Goal: Information Seeking & Learning: Find specific fact

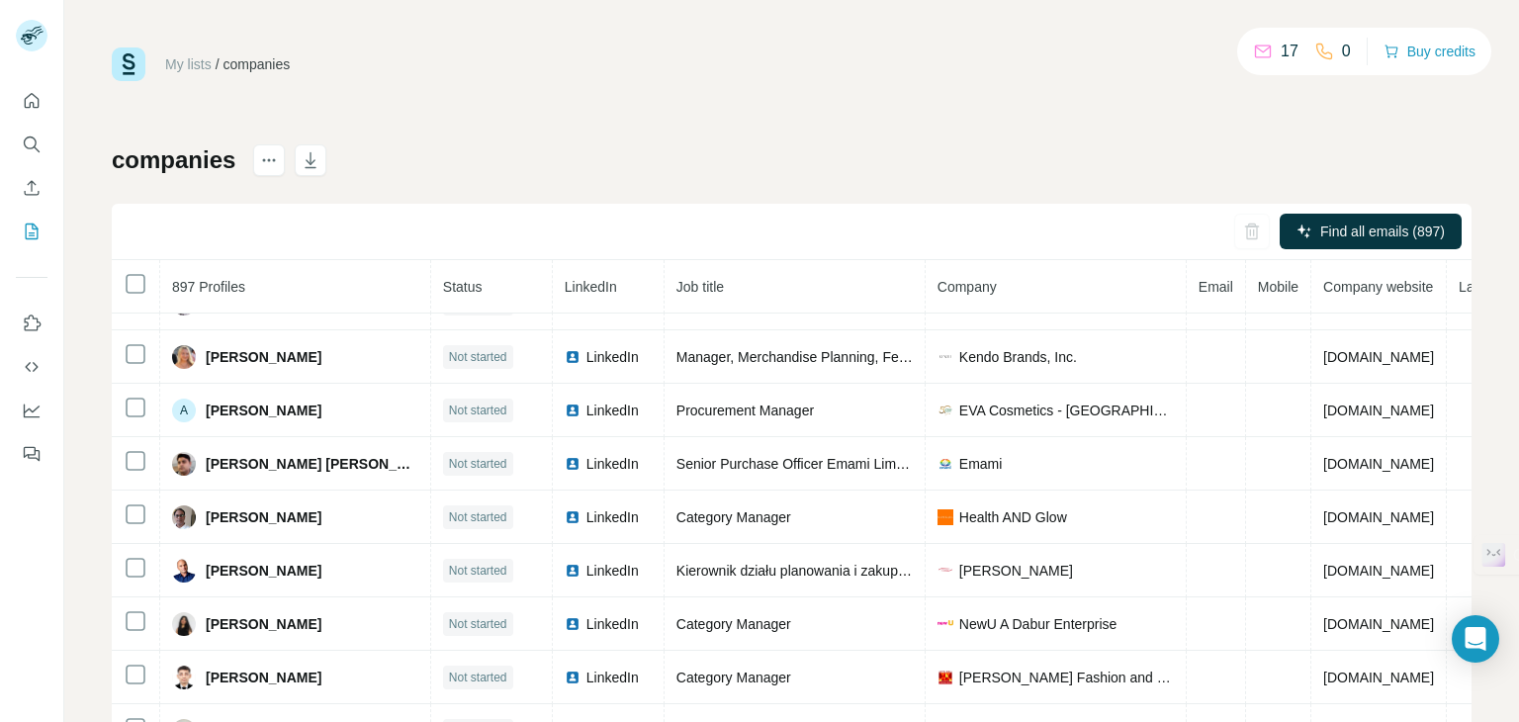
scroll to position [8, 0]
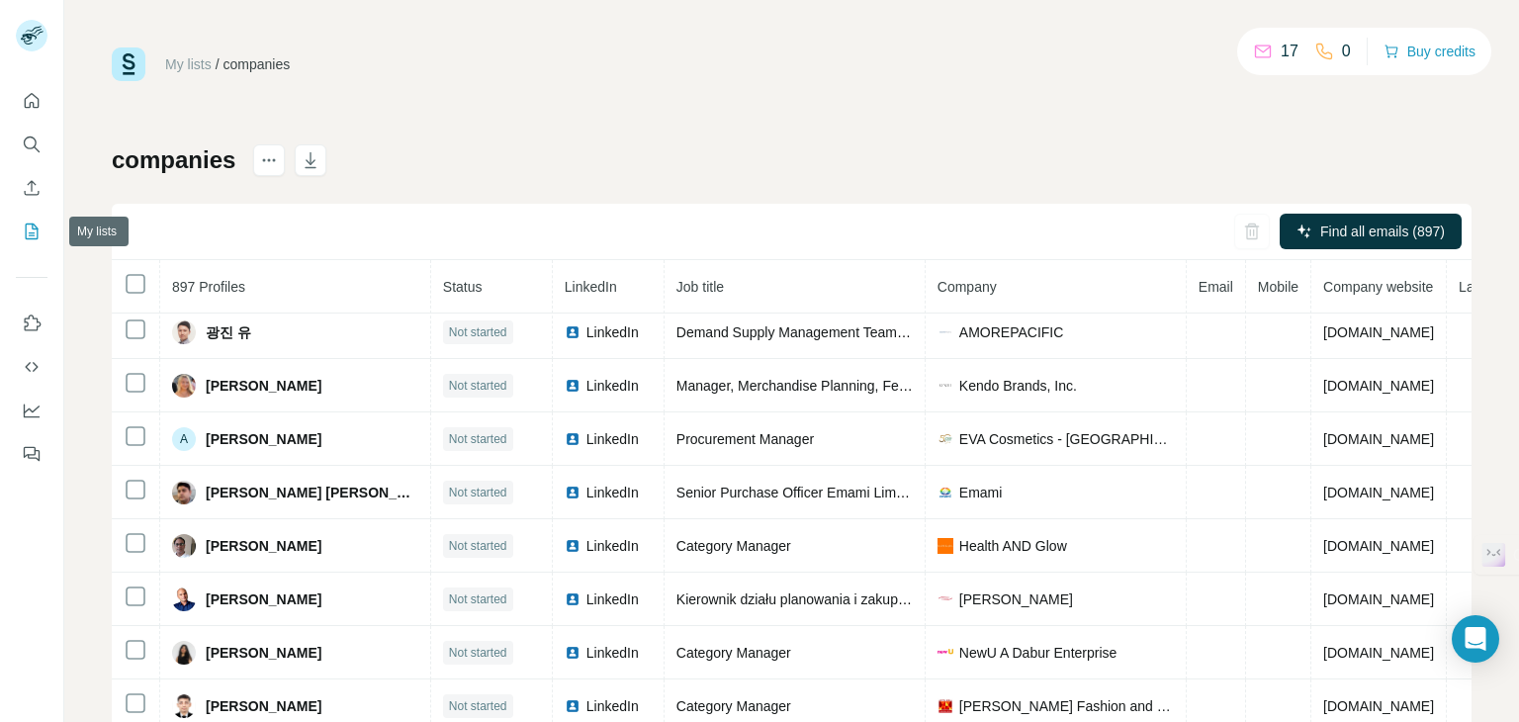
click at [26, 236] on icon "My lists" at bounding box center [32, 232] width 13 height 16
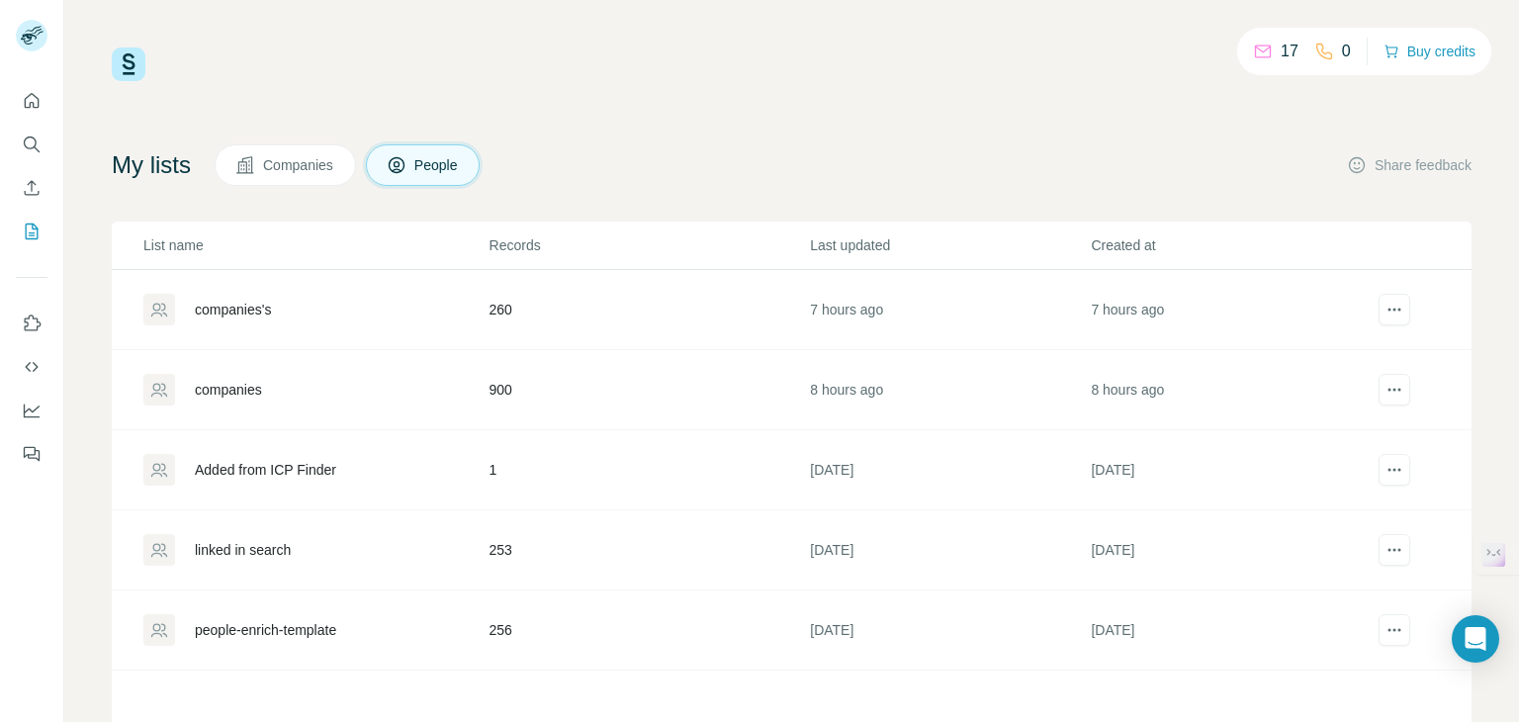
click at [245, 316] on div "companies's" at bounding box center [233, 310] width 76 height 20
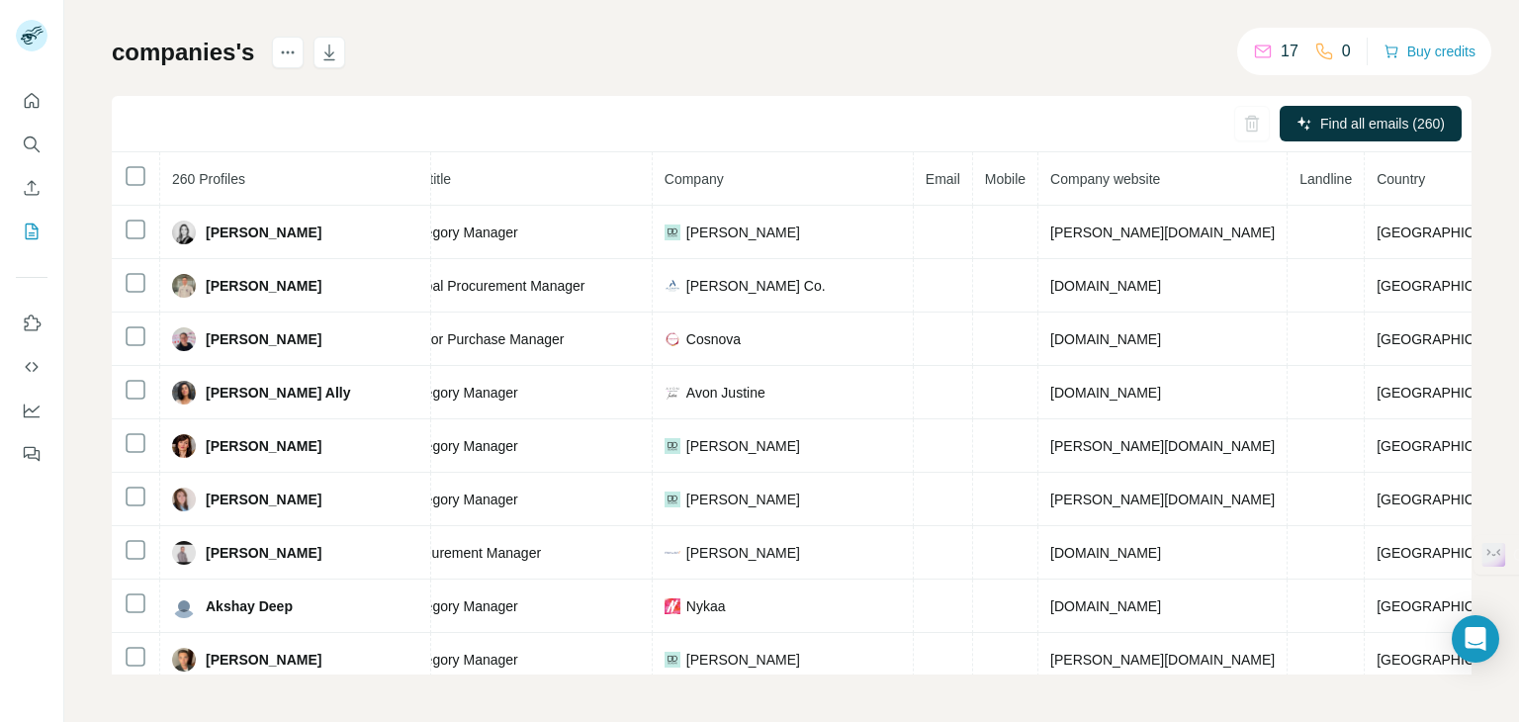
scroll to position [0, 273]
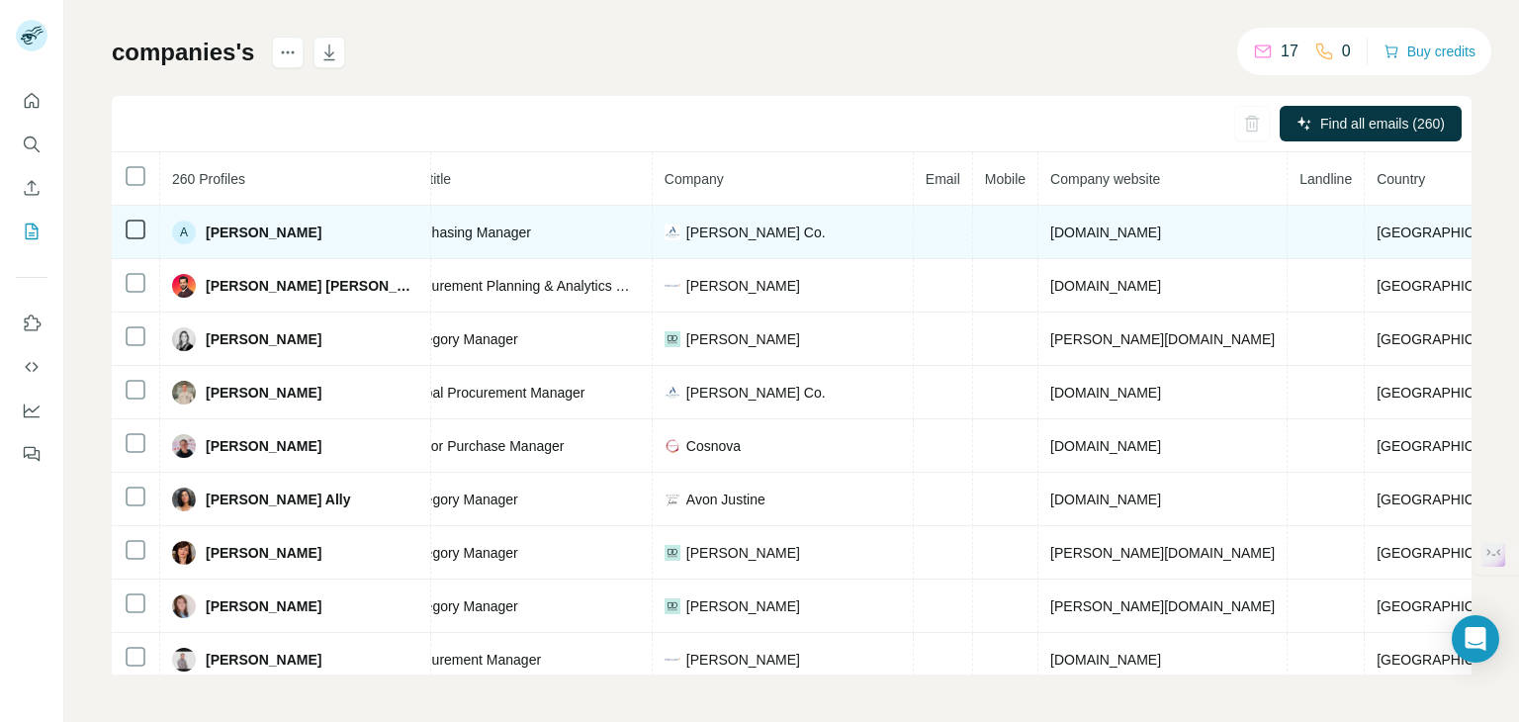
click at [1079, 228] on span "[DOMAIN_NAME]" at bounding box center [1105, 233] width 111 height 16
click at [1078, 228] on span "[DOMAIN_NAME]" at bounding box center [1105, 233] width 111 height 16
click at [1077, 226] on span "[DOMAIN_NAME]" at bounding box center [1105, 233] width 111 height 16
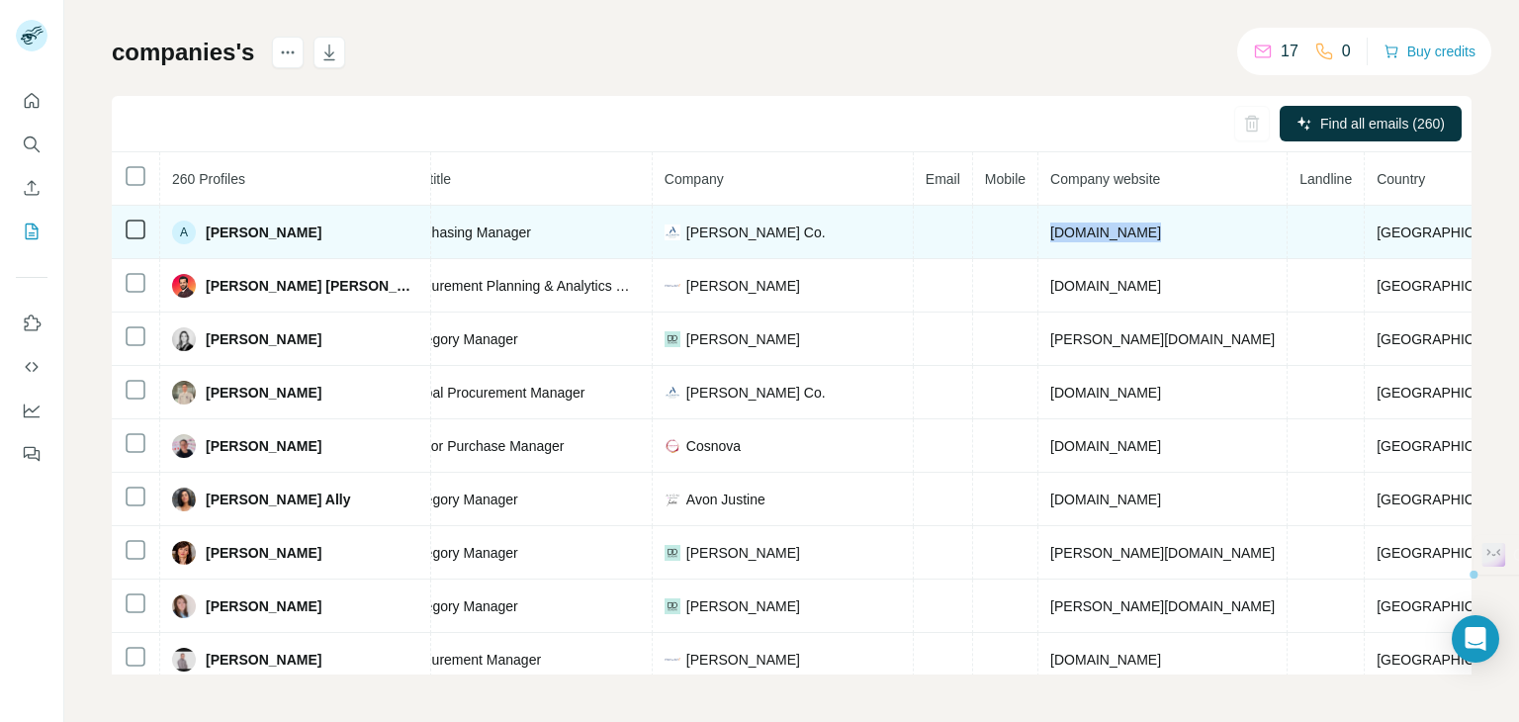
click at [1077, 226] on span "[DOMAIN_NAME]" at bounding box center [1105, 233] width 111 height 16
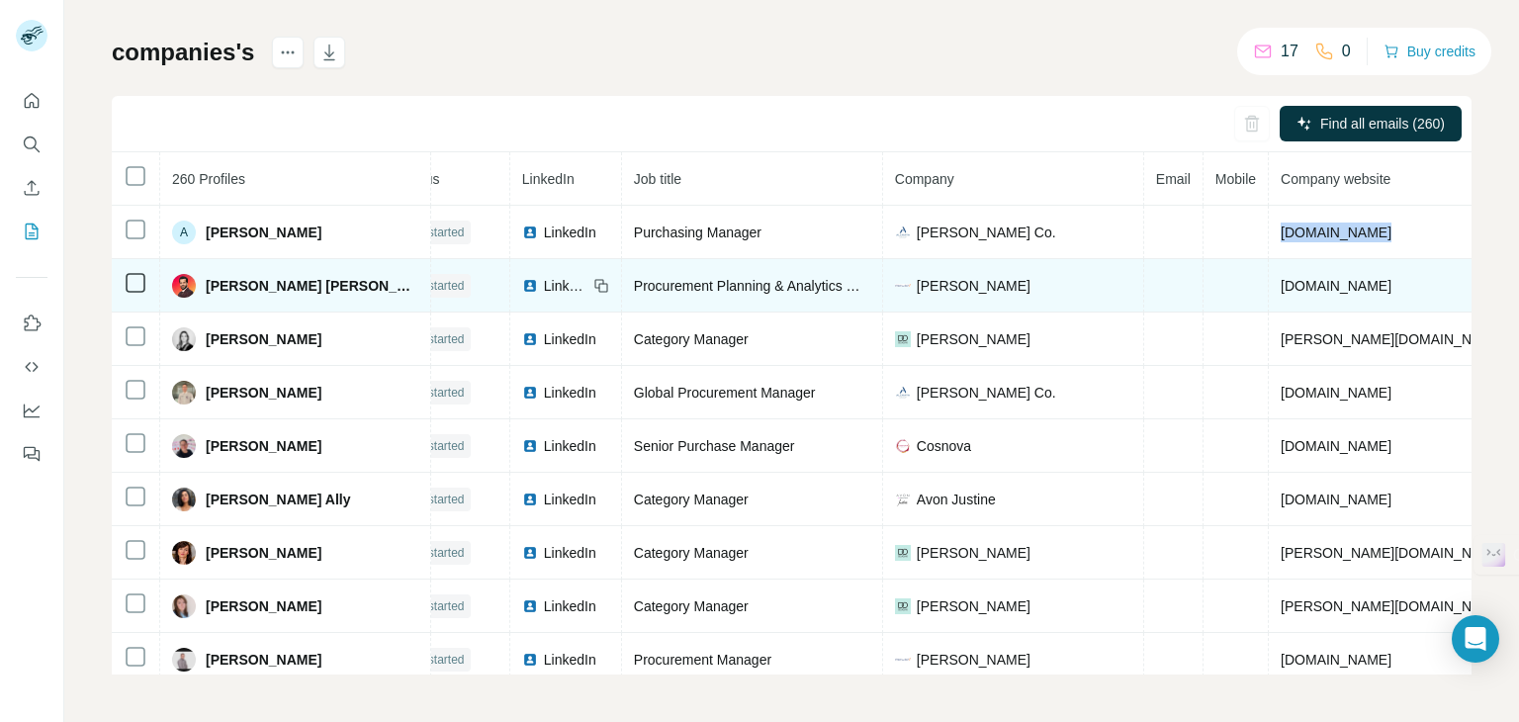
scroll to position [0, 0]
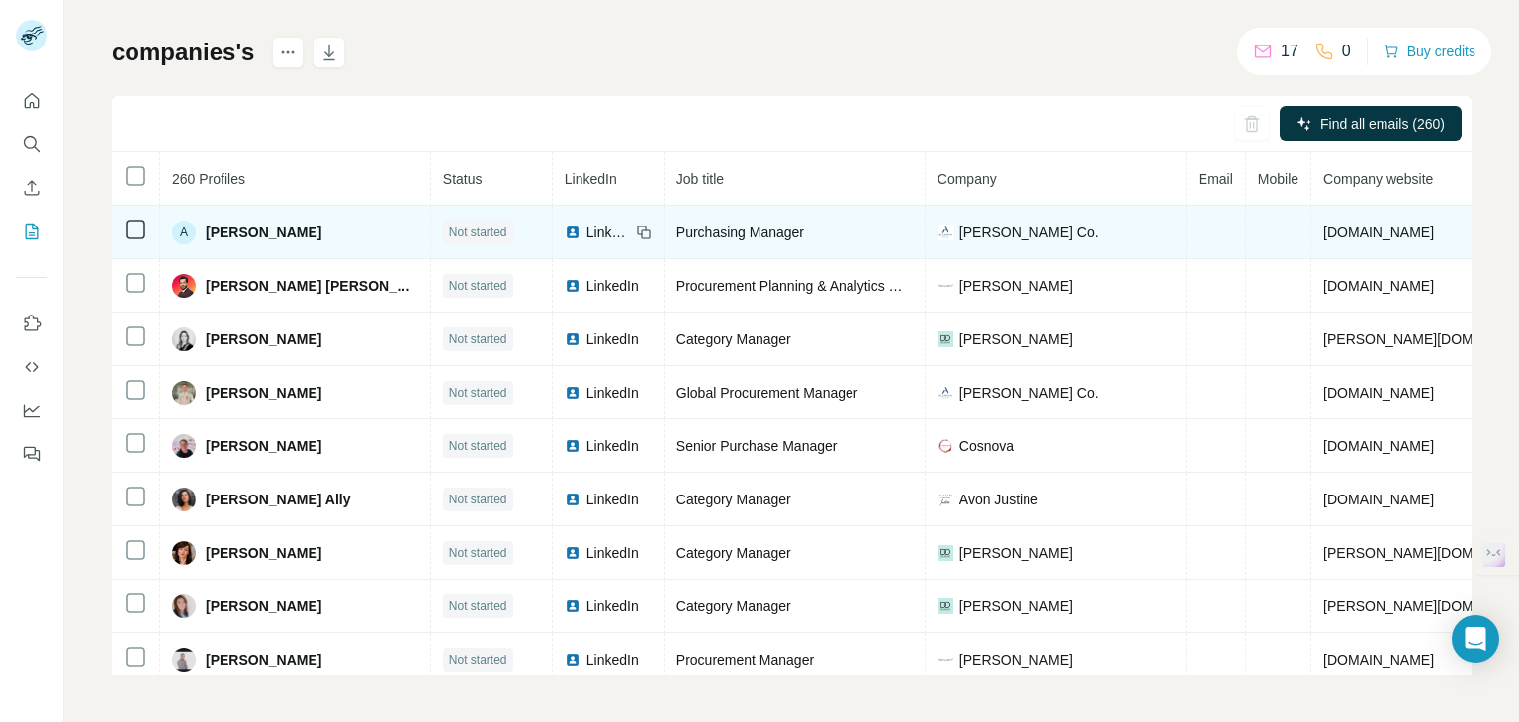
click at [587, 230] on span "LinkedIn" at bounding box center [609, 233] width 44 height 20
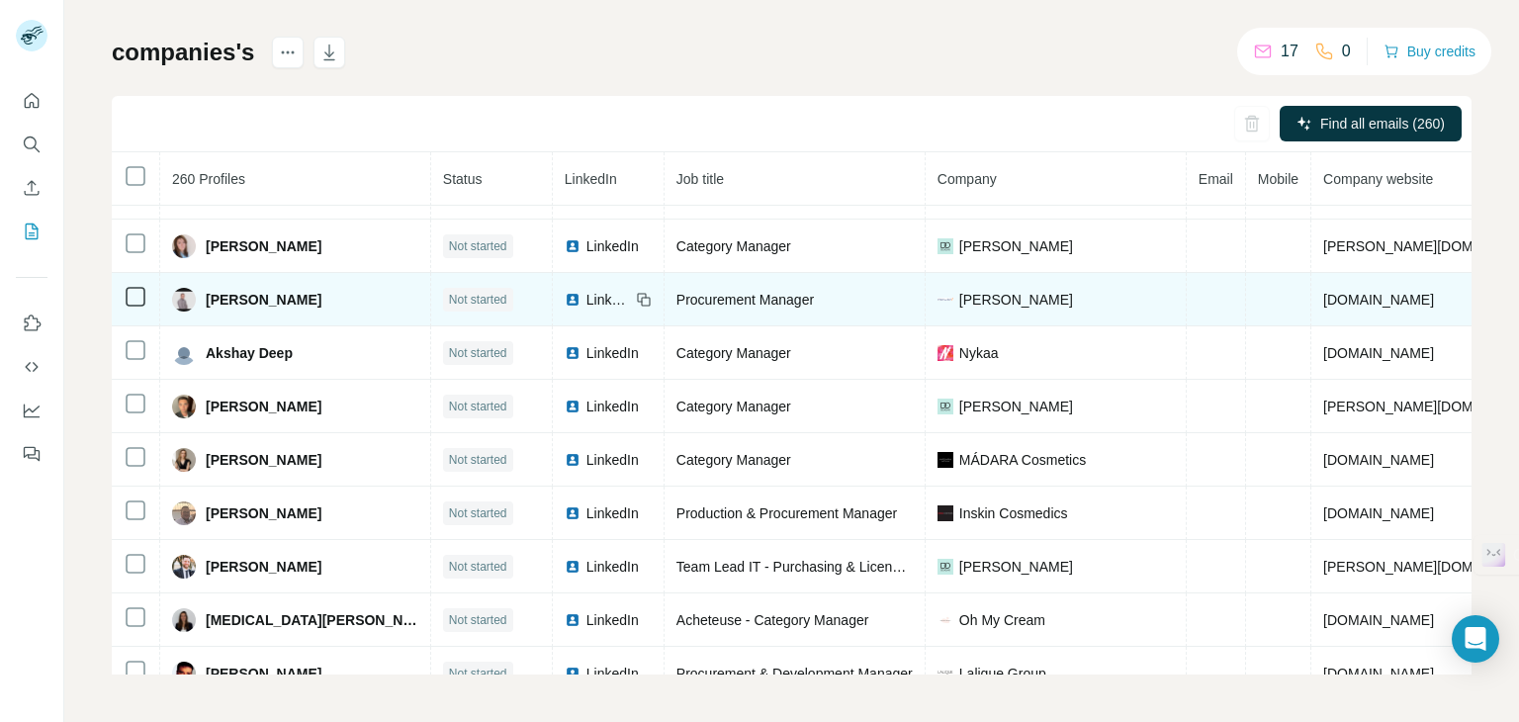
scroll to position [396, 0]
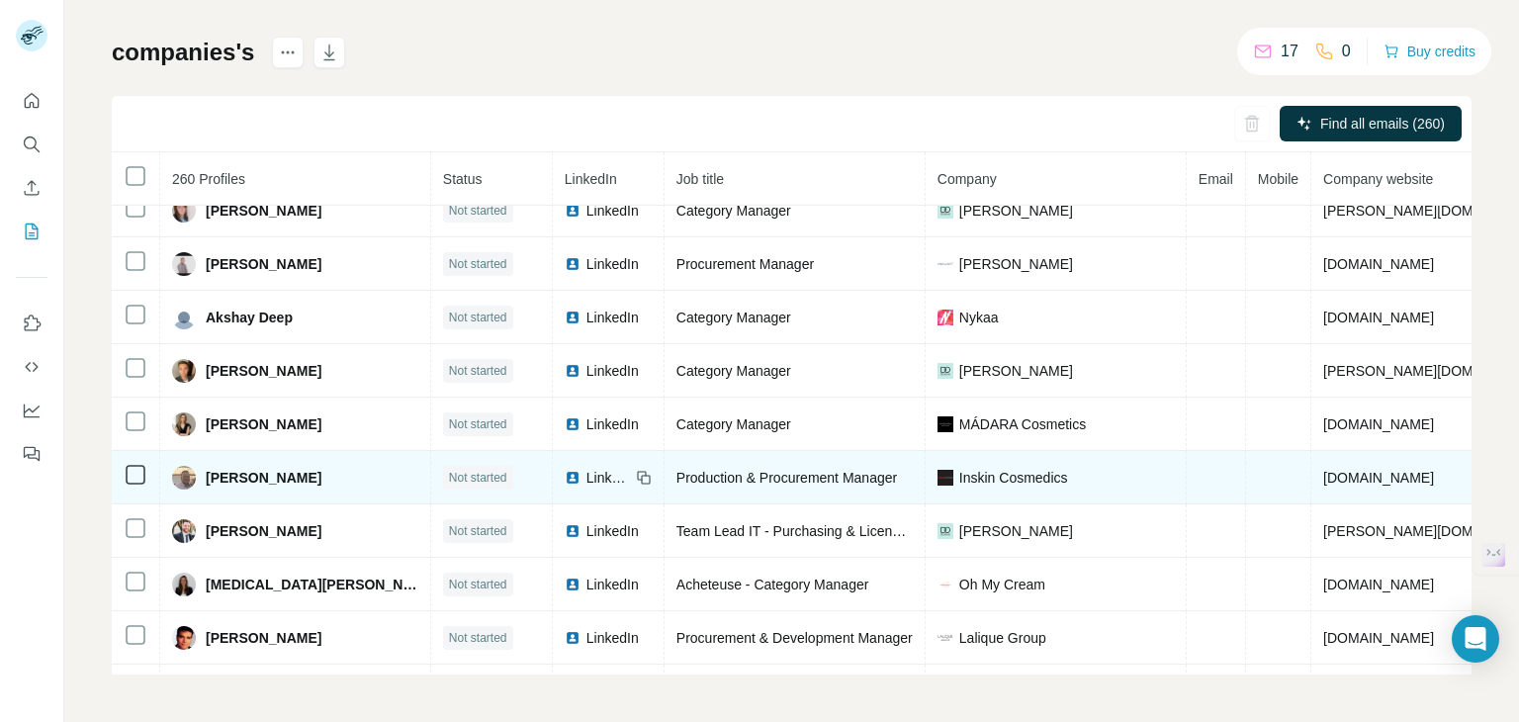
click at [565, 473] on div "LinkedIn" at bounding box center [597, 478] width 65 height 20
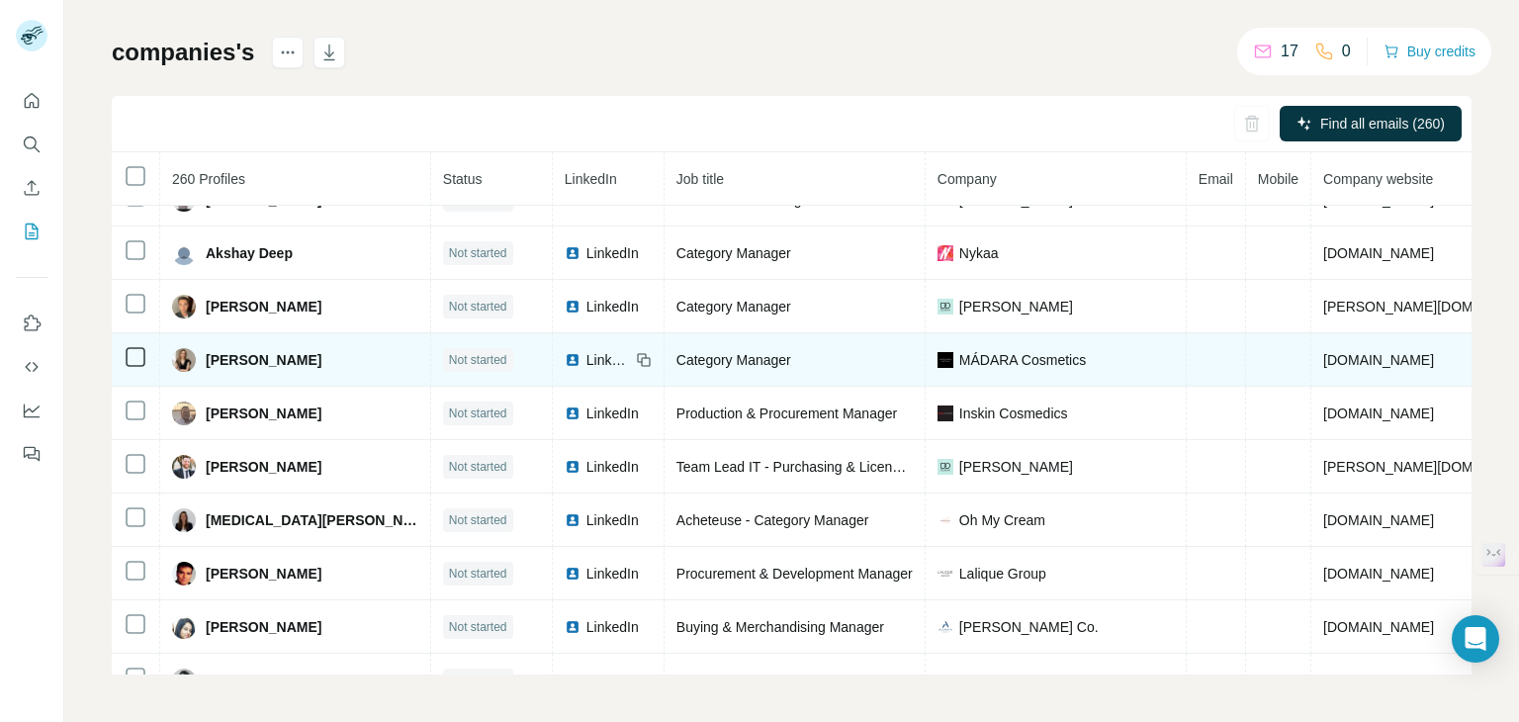
scroll to position [495, 0]
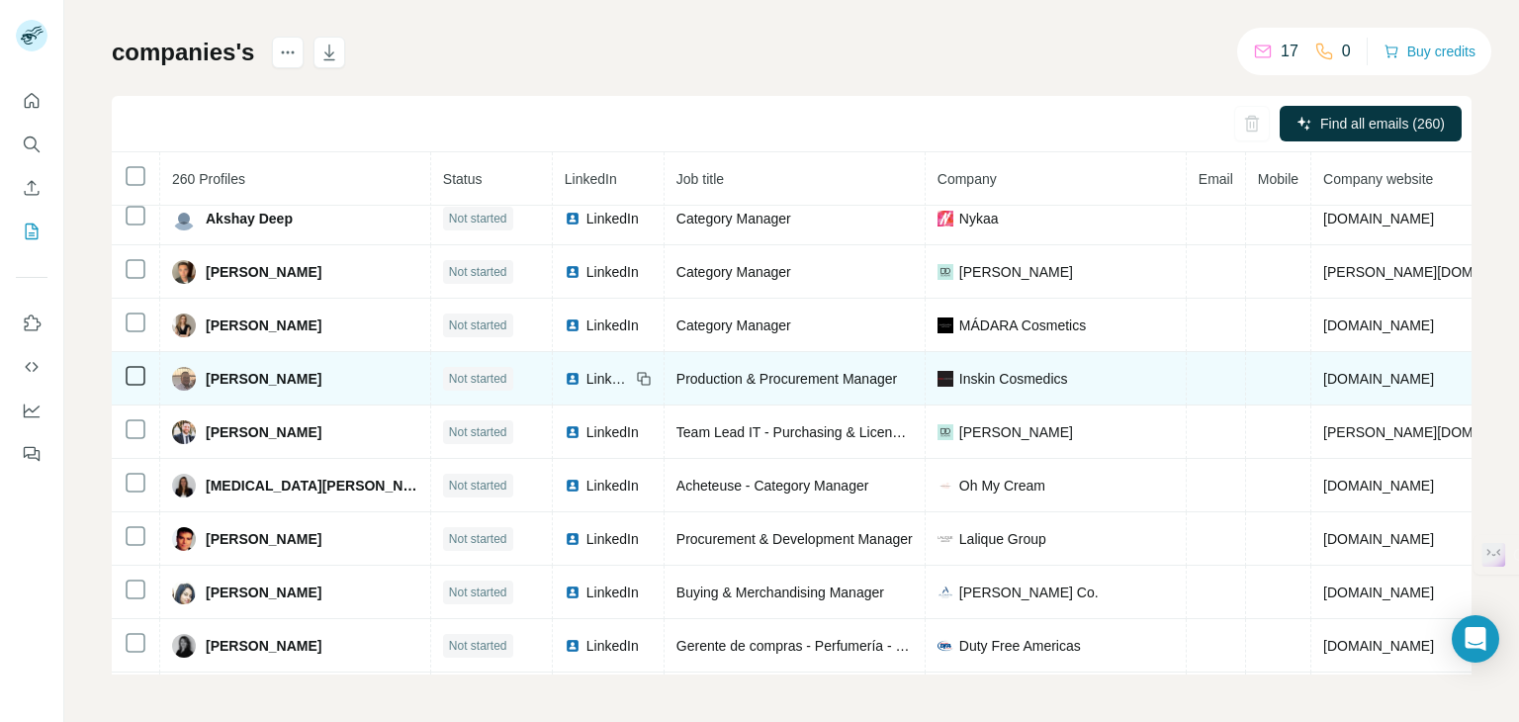
click at [1323, 378] on span "[DOMAIN_NAME]" at bounding box center [1378, 379] width 111 height 16
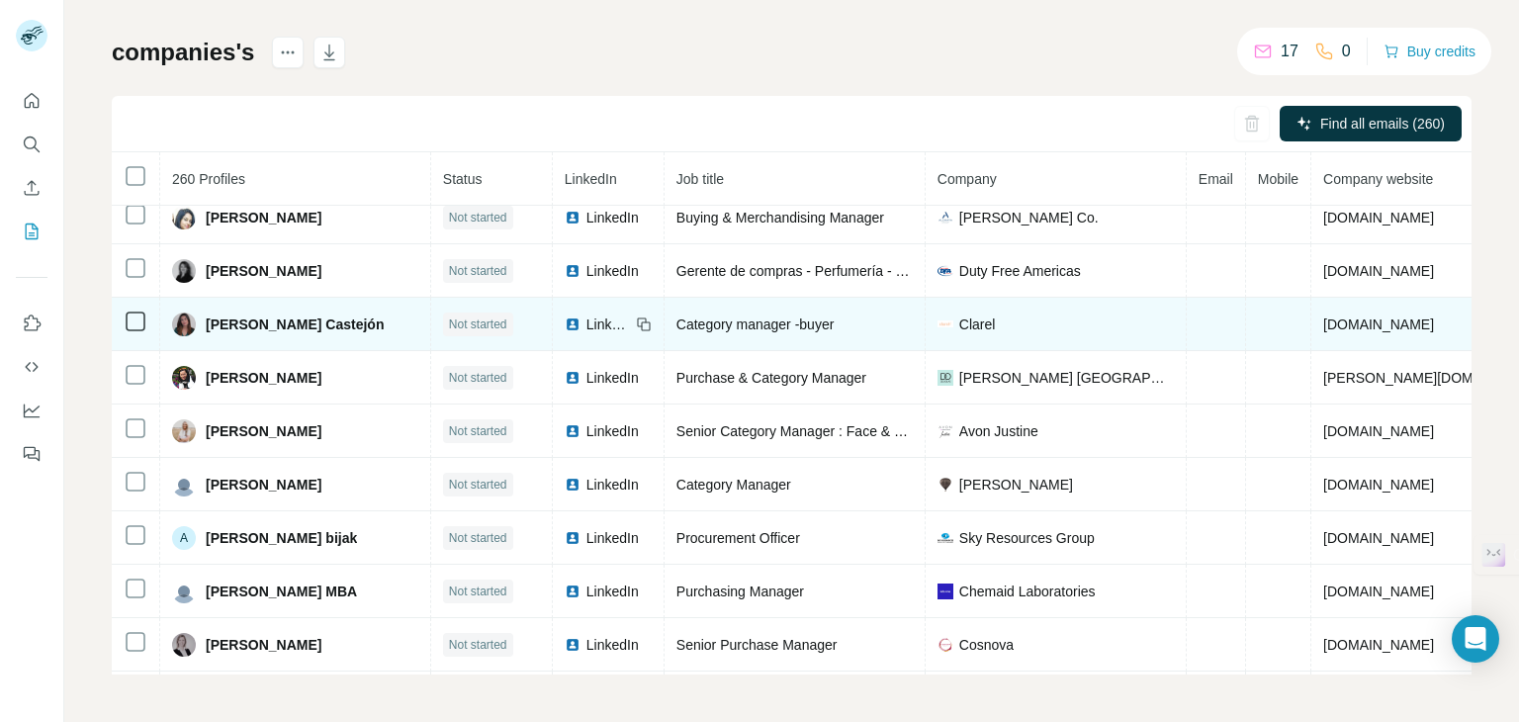
scroll to position [890, 0]
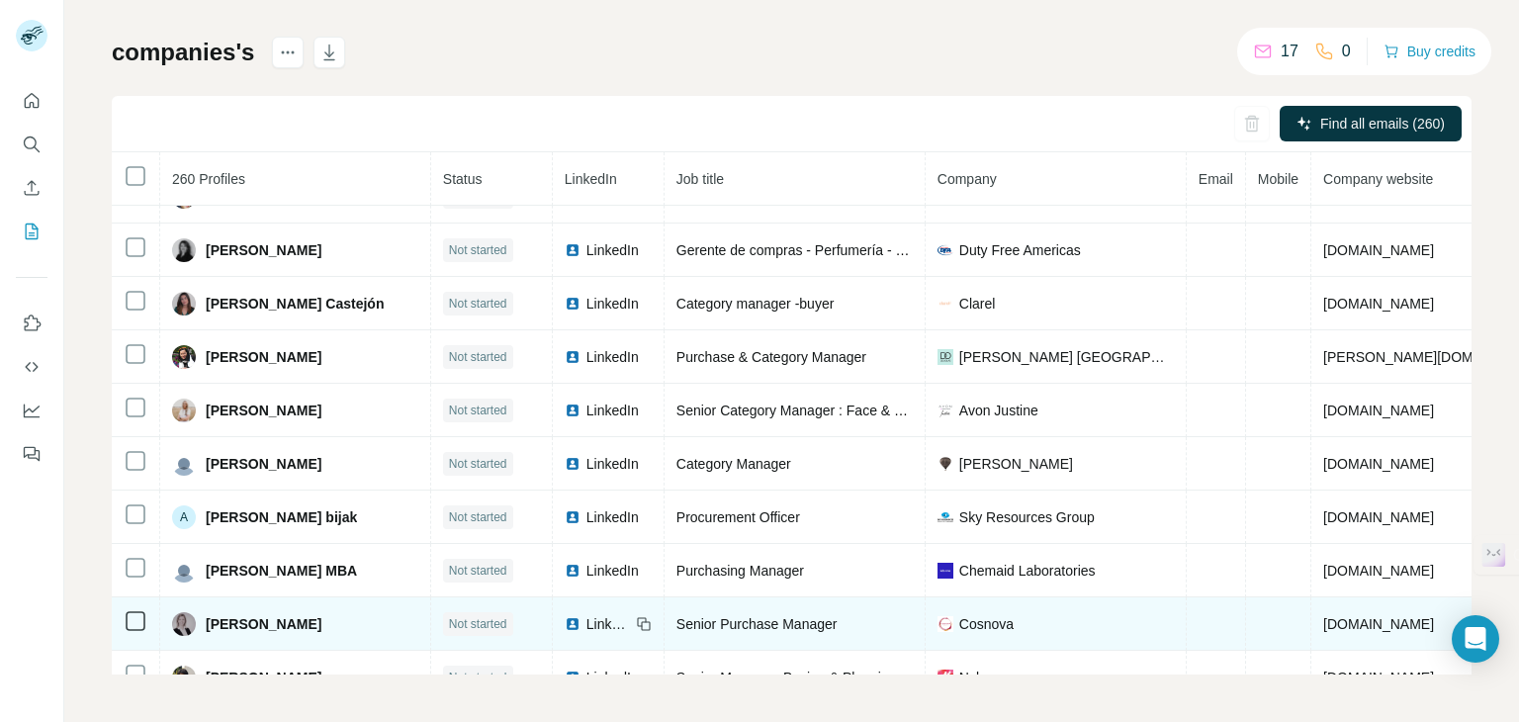
click at [587, 614] on span "LinkedIn" at bounding box center [609, 624] width 44 height 20
click at [1339, 616] on span "[DOMAIN_NAME]" at bounding box center [1378, 624] width 111 height 16
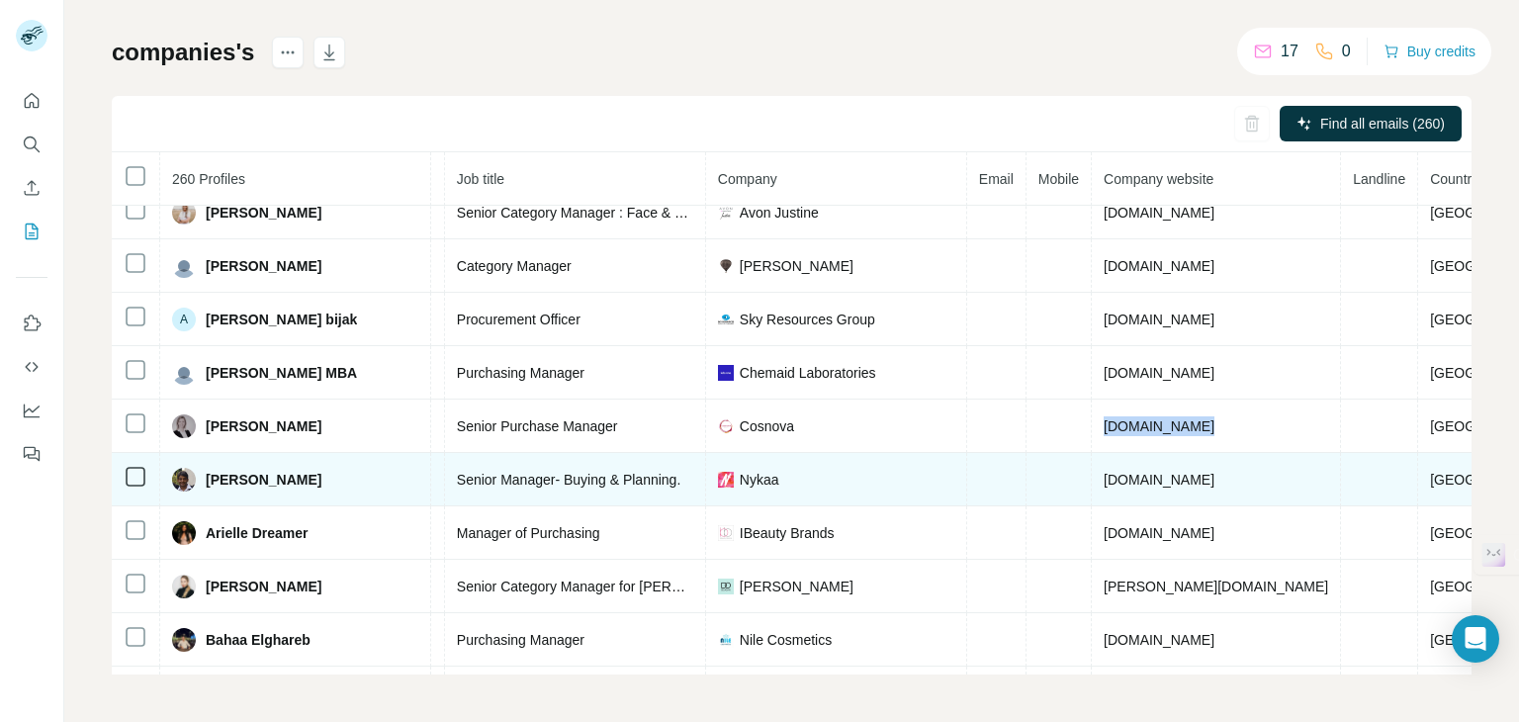
scroll to position [1088, 237]
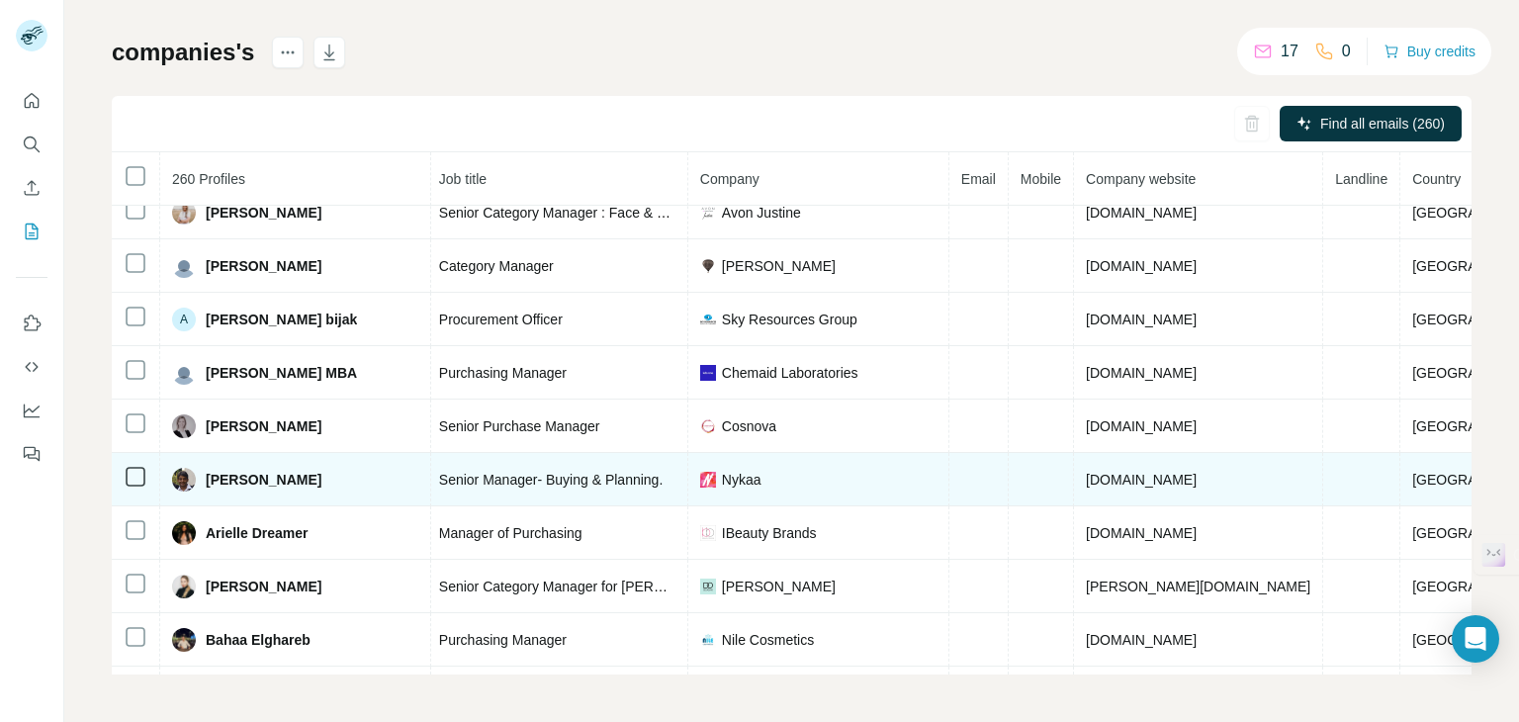
click at [1086, 472] on span "[DOMAIN_NAME]" at bounding box center [1141, 480] width 111 height 16
drag, startPoint x: 1172, startPoint y: 468, endPoint x: 1056, endPoint y: 476, distance: 116.0
click at [1074, 476] on td "[DOMAIN_NAME]" at bounding box center [1198, 479] width 249 height 53
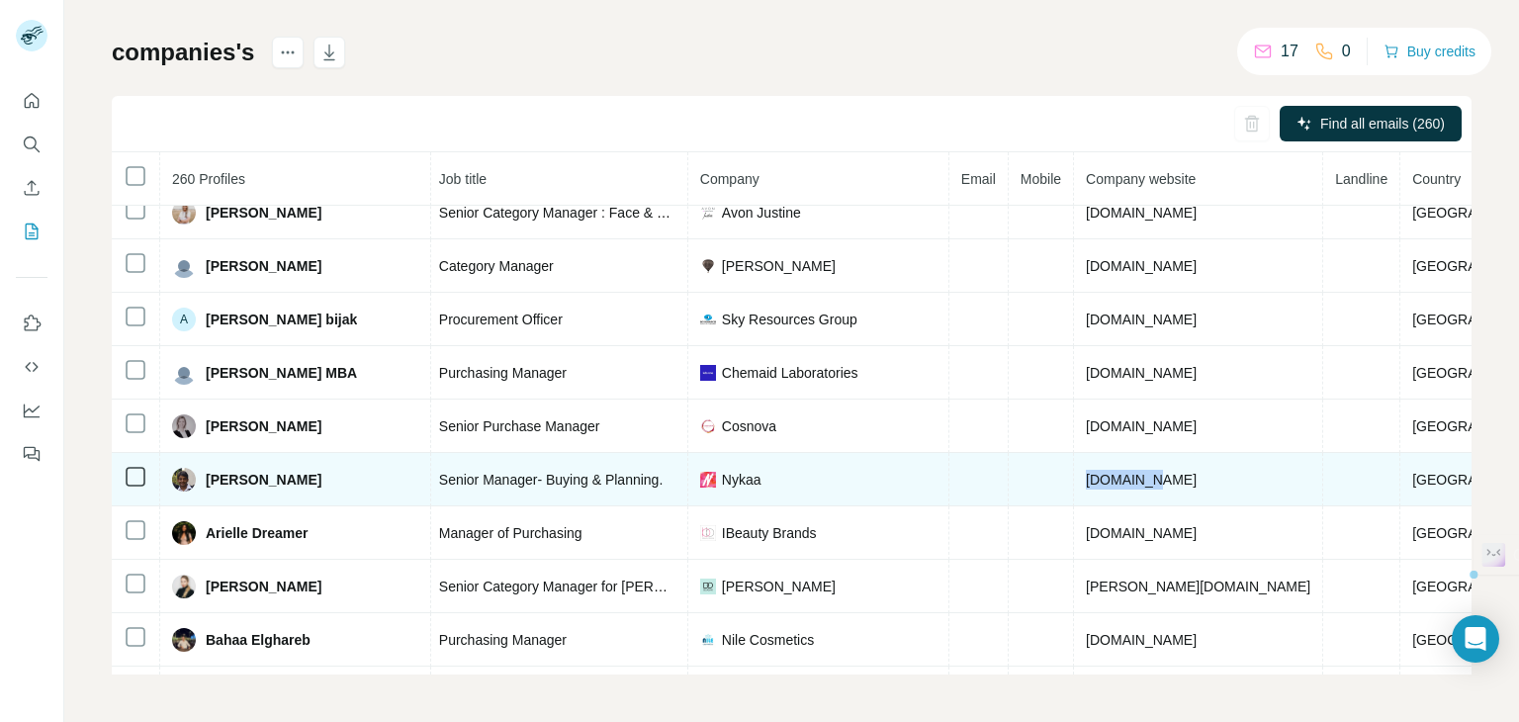
copy span "[DOMAIN_NAME]"
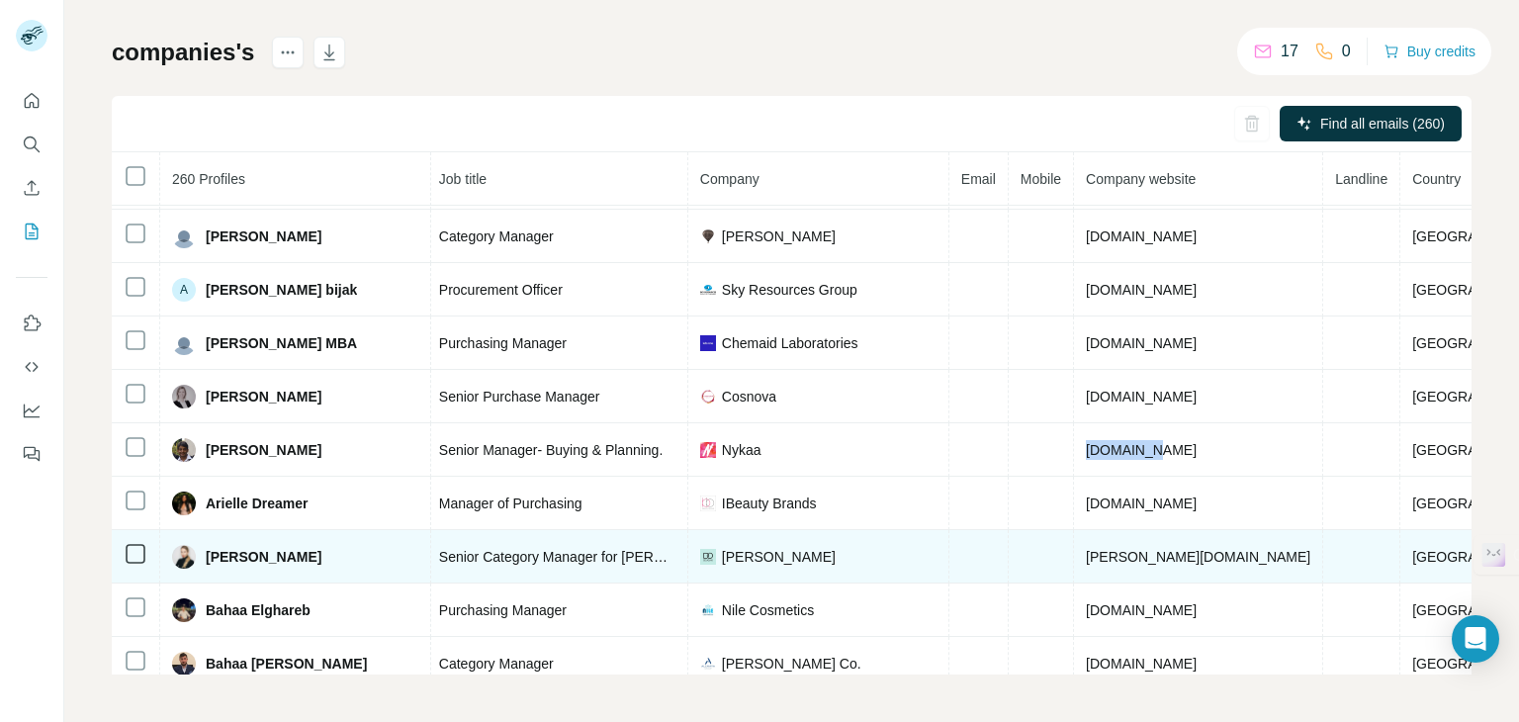
scroll to position [1132, 237]
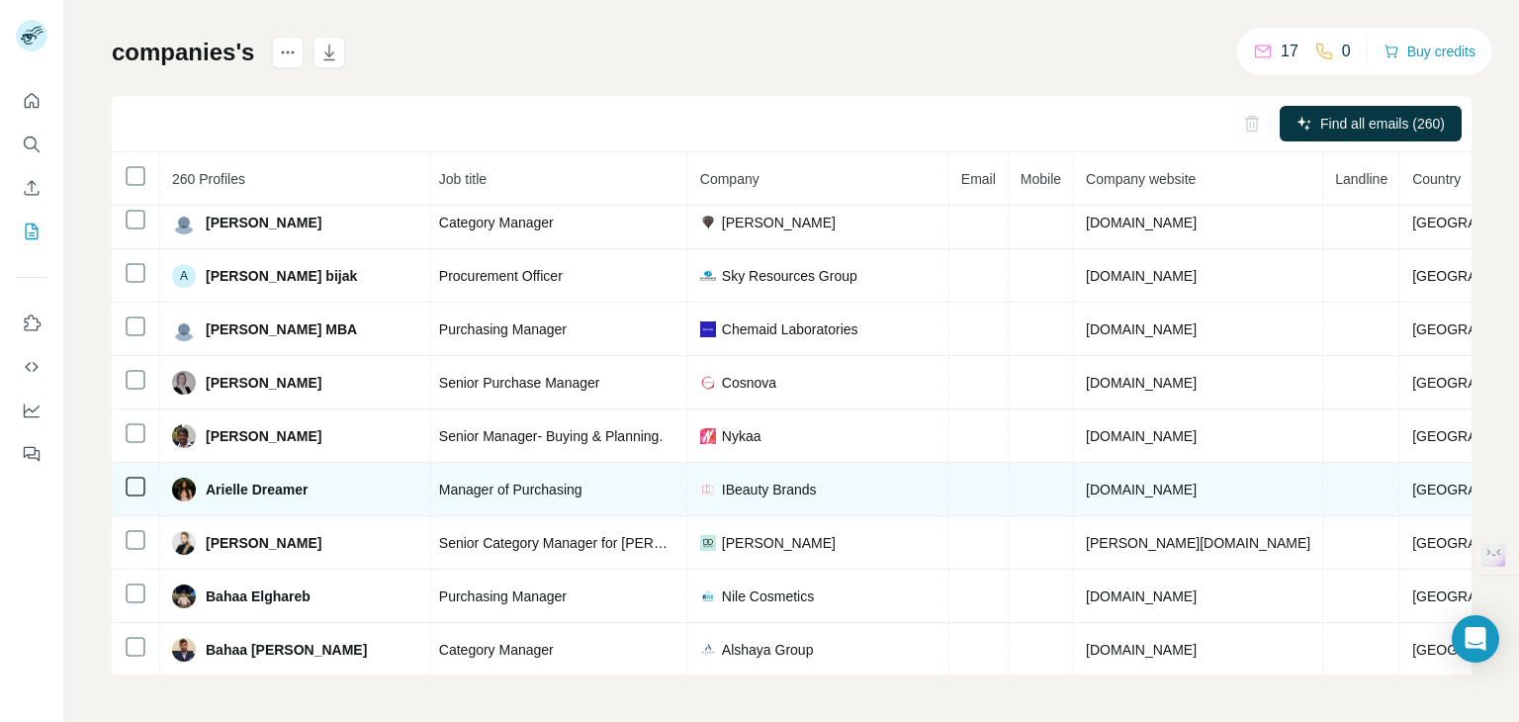
click at [1126, 482] on span "[DOMAIN_NAME]" at bounding box center [1141, 490] width 111 height 16
copy span "[DOMAIN_NAME]"
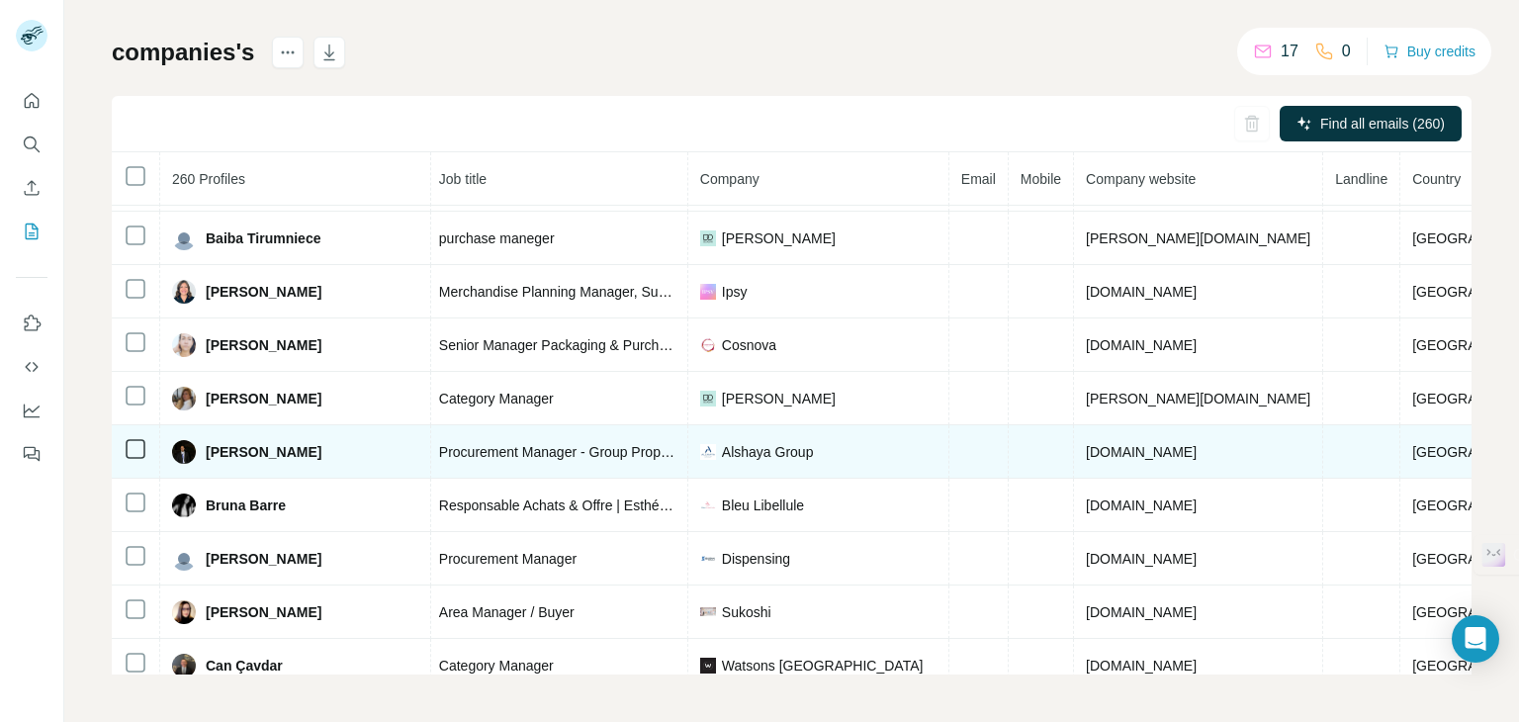
scroll to position [1626, 237]
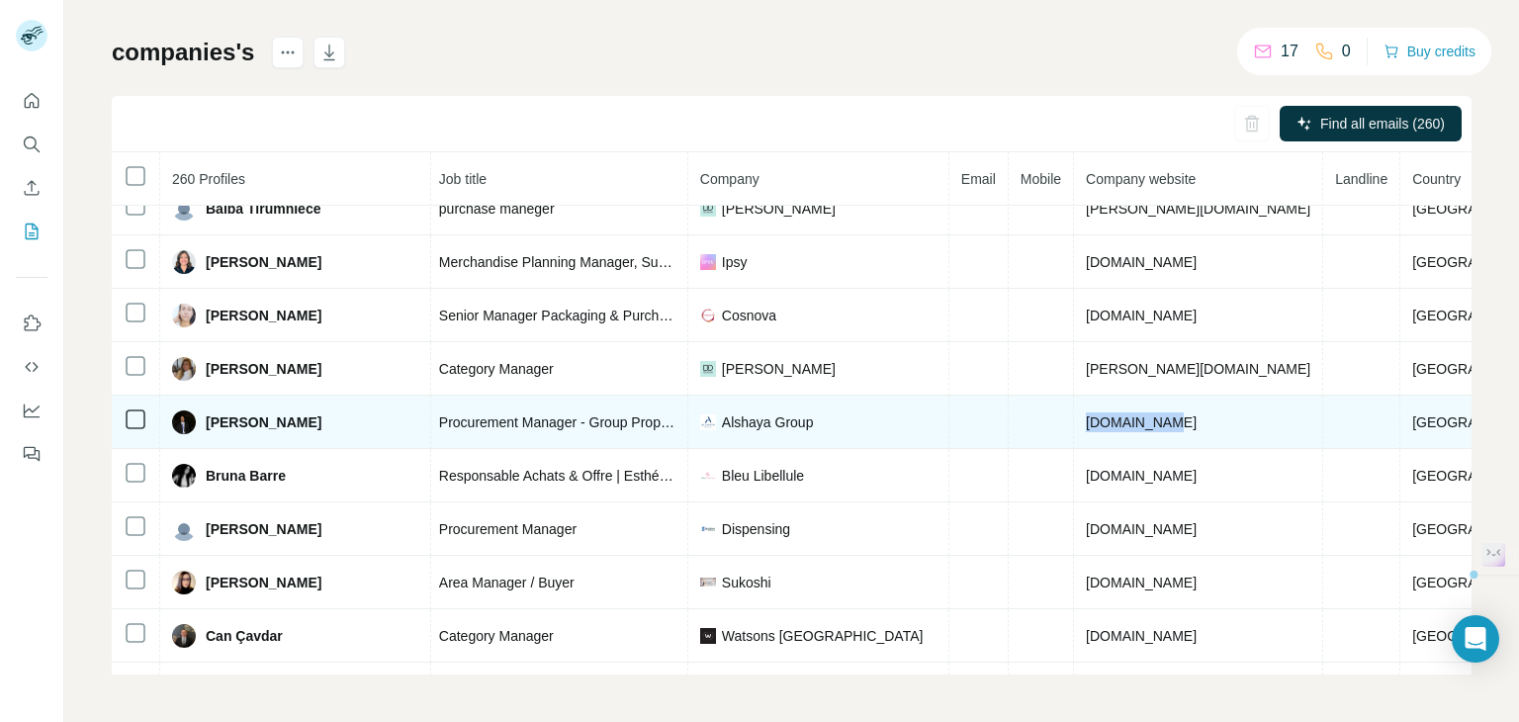
drag, startPoint x: 1172, startPoint y: 406, endPoint x: 1054, endPoint y: 406, distance: 117.7
click at [1054, 406] on tr "[PERSON_NAME] Not started LinkedIn Procurement Manager - Group Property Procure…" at bounding box center [721, 422] width 1694 height 53
copy tr "[DOMAIN_NAME]"
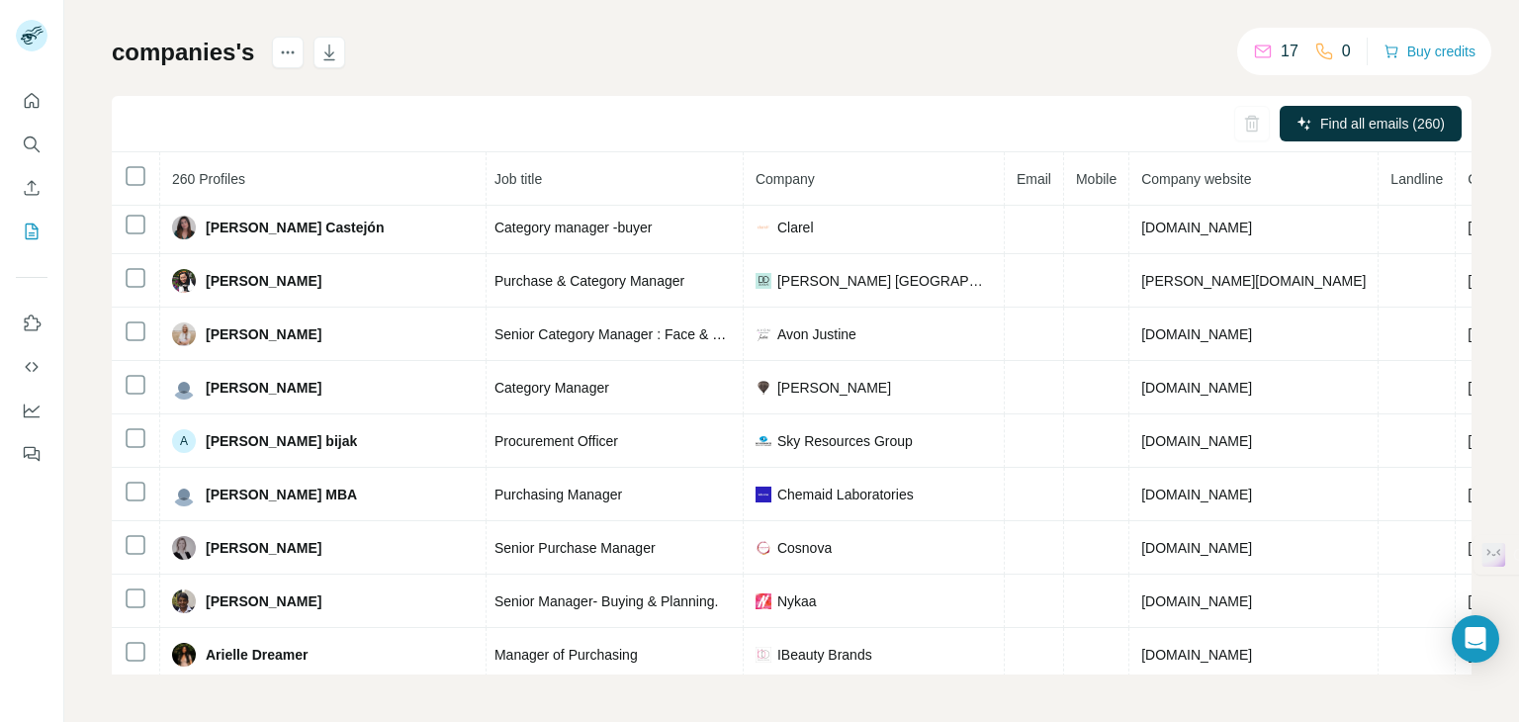
scroll to position [771, 237]
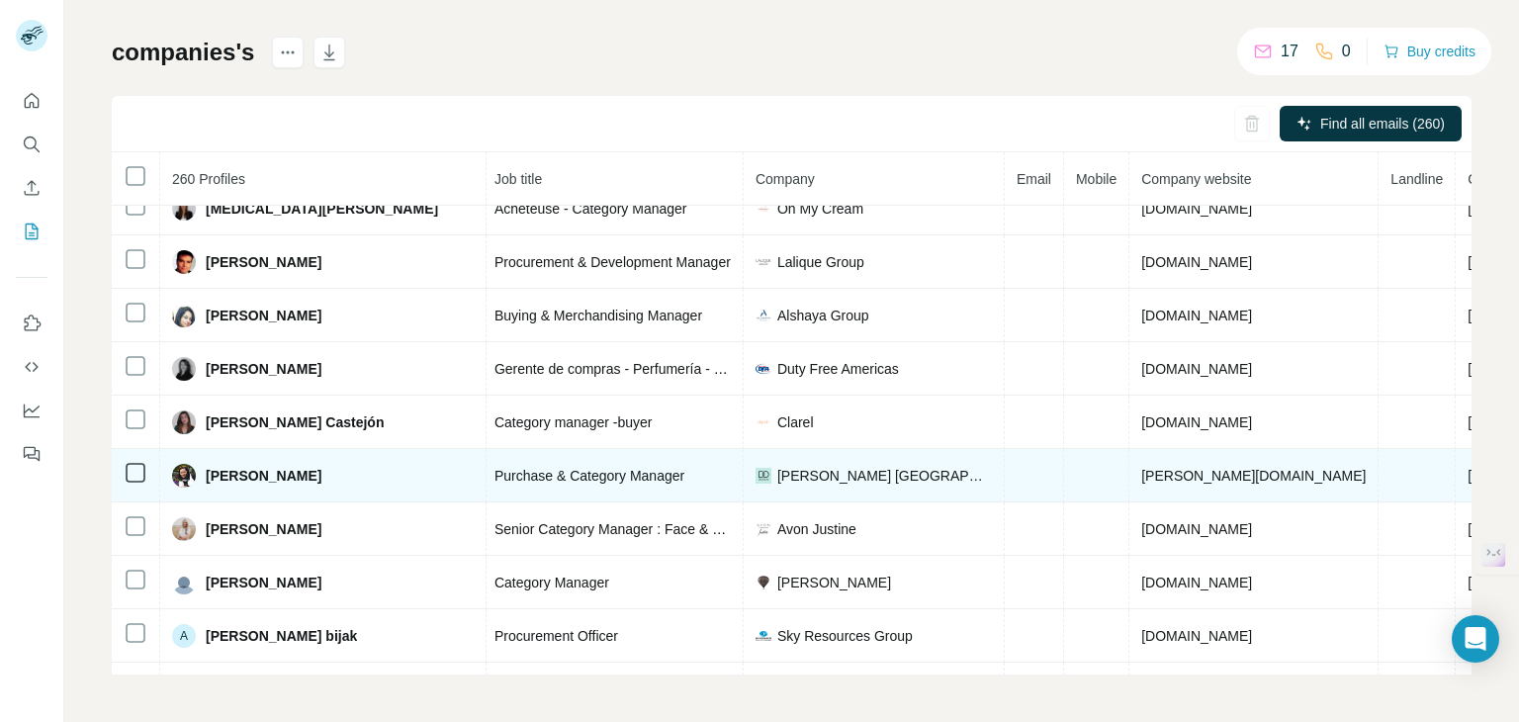
click at [1141, 469] on span "[PERSON_NAME][DOMAIN_NAME]" at bounding box center [1253, 476] width 225 height 16
copy span "[PERSON_NAME][DOMAIN_NAME]"
click at [1141, 468] on span "[PERSON_NAME][DOMAIN_NAME]" at bounding box center [1253, 476] width 225 height 16
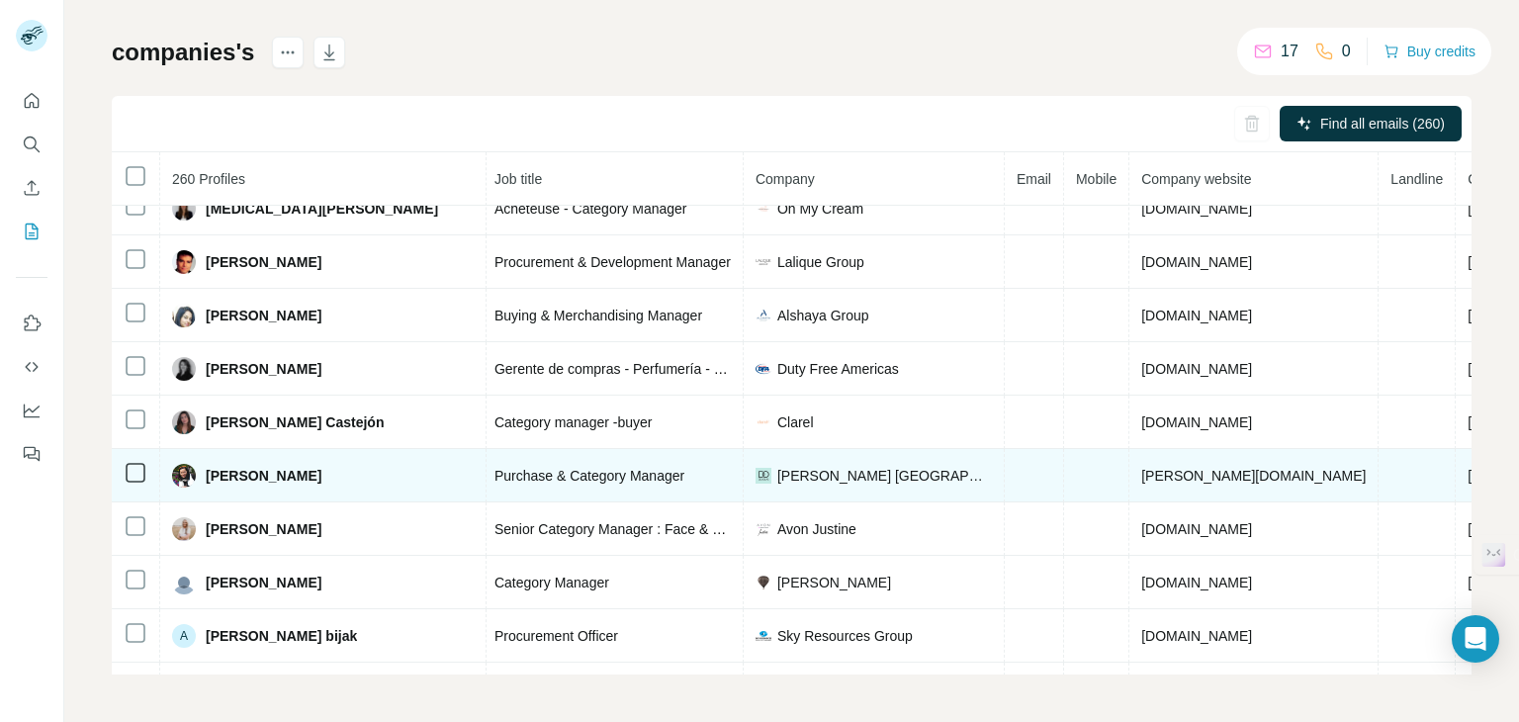
click at [1141, 468] on span "[PERSON_NAME][DOMAIN_NAME]" at bounding box center [1253, 476] width 225 height 16
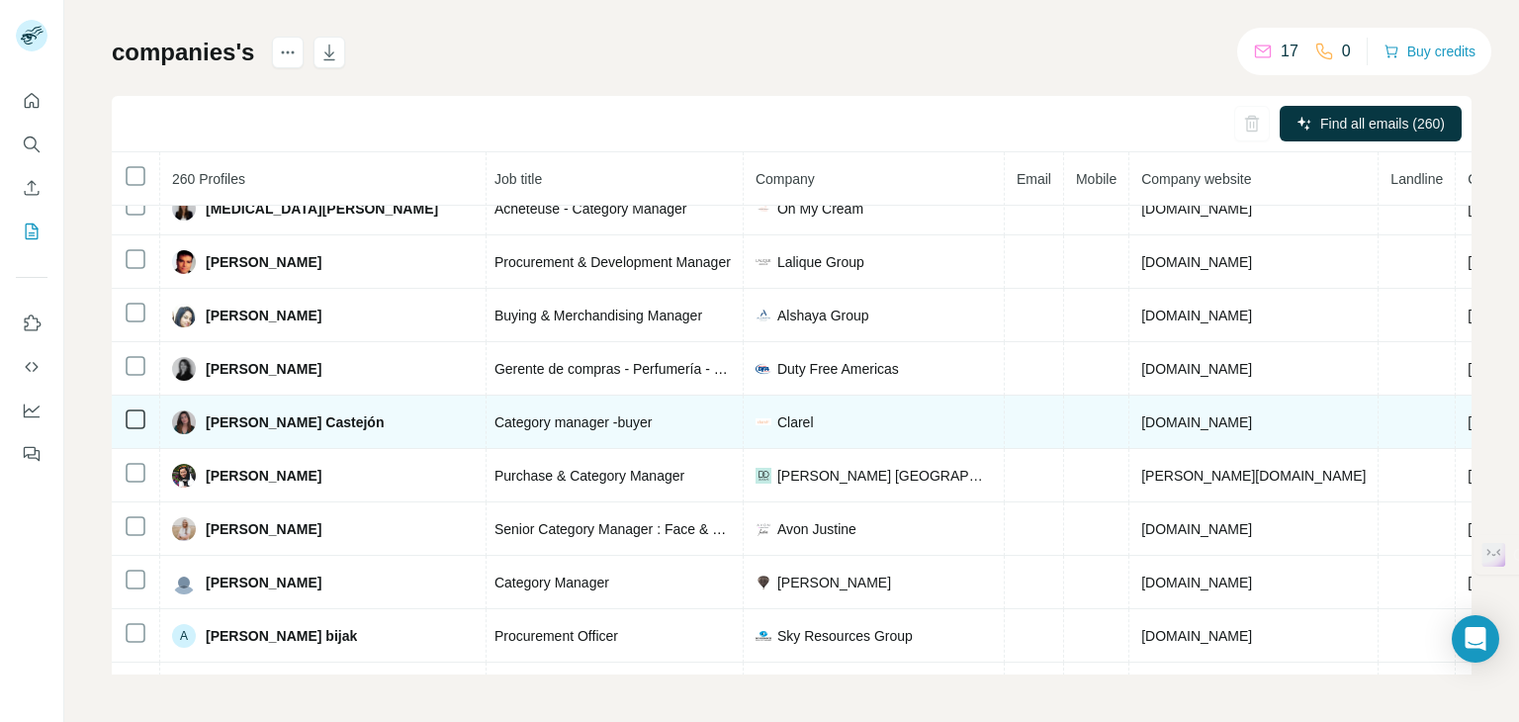
click at [1141, 414] on span "[DOMAIN_NAME]" at bounding box center [1196, 422] width 111 height 16
